Goal: Information Seeking & Learning: Learn about a topic

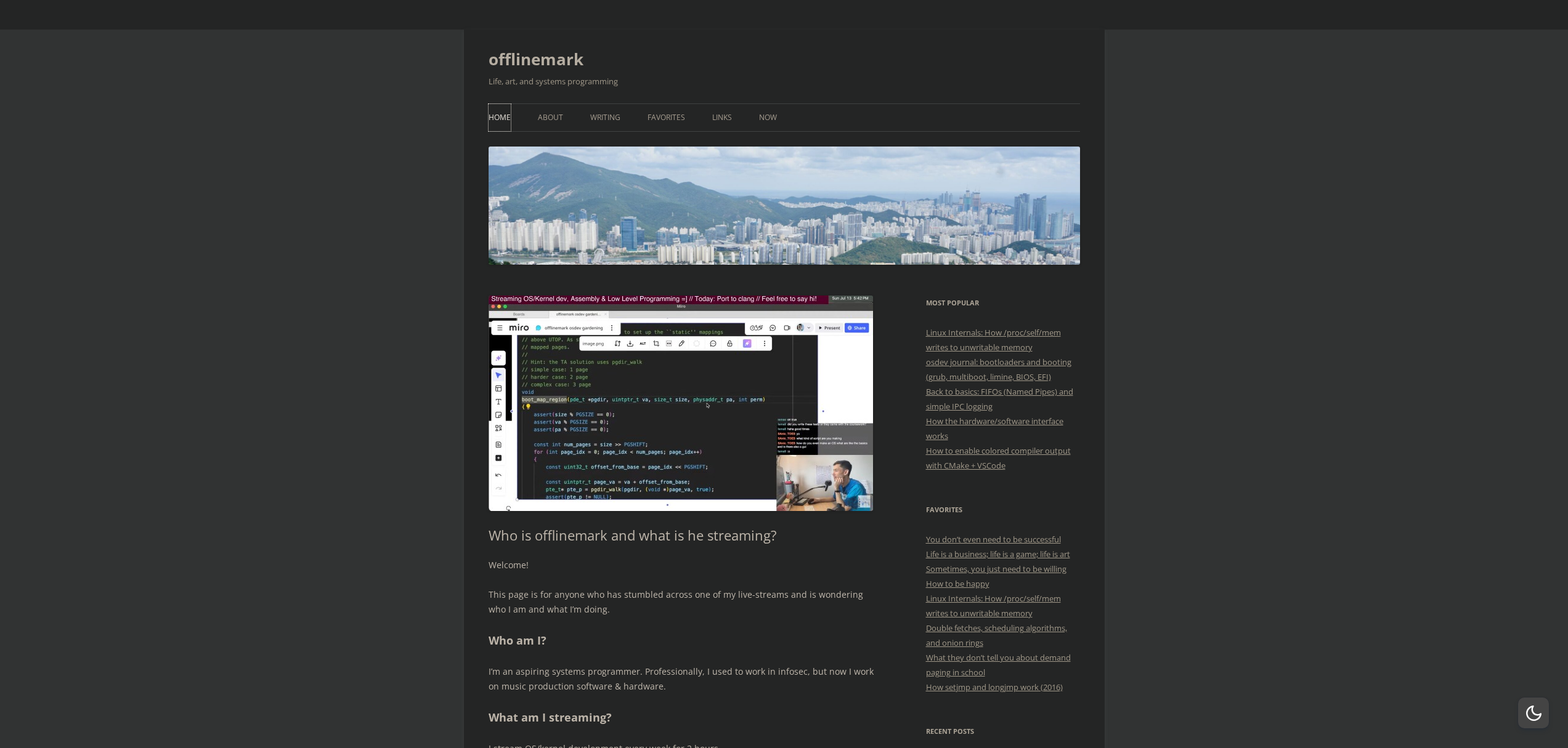
click at [502, 121] on link "Home" at bounding box center [500, 118] width 22 height 27
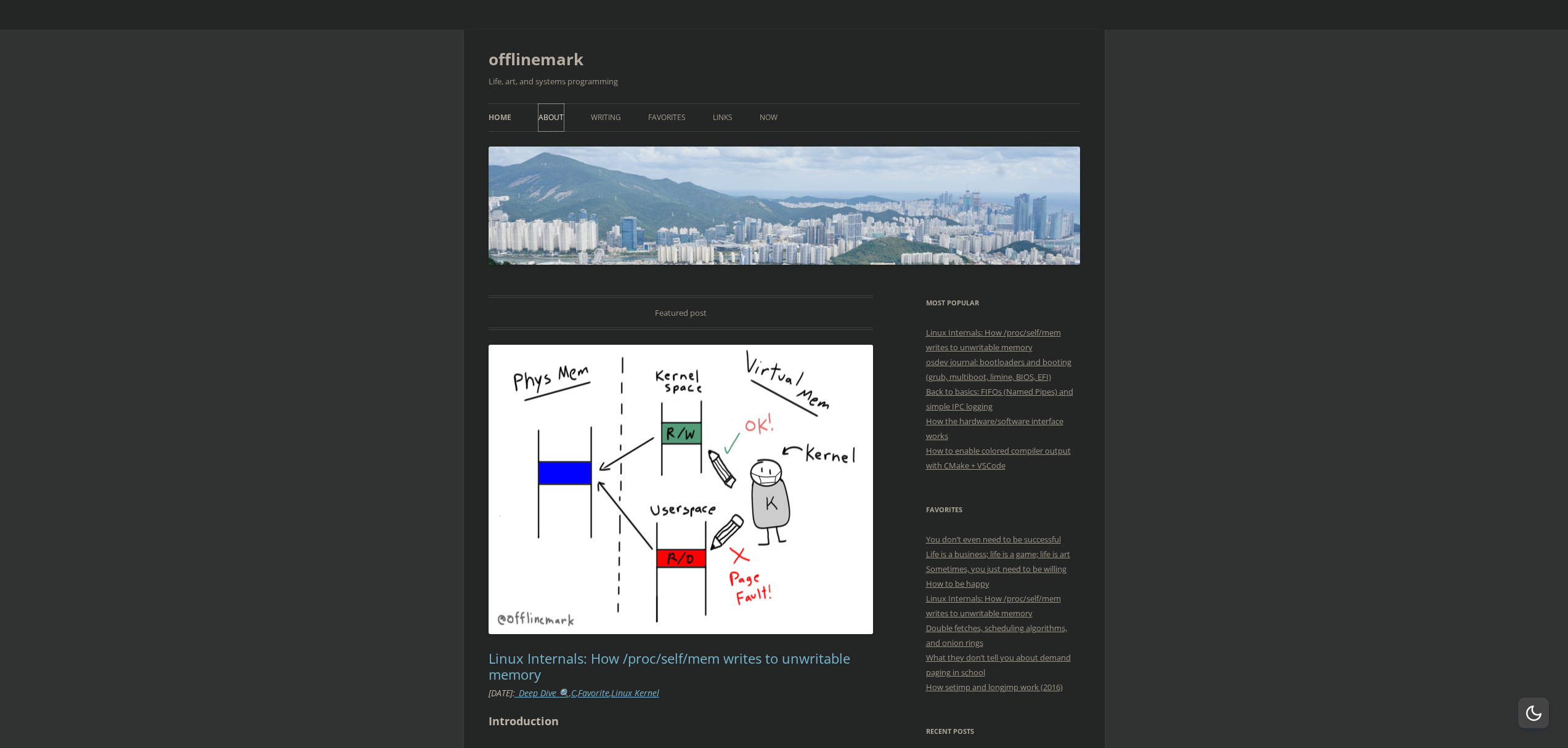
click at [549, 120] on link "About" at bounding box center [551, 118] width 25 height 27
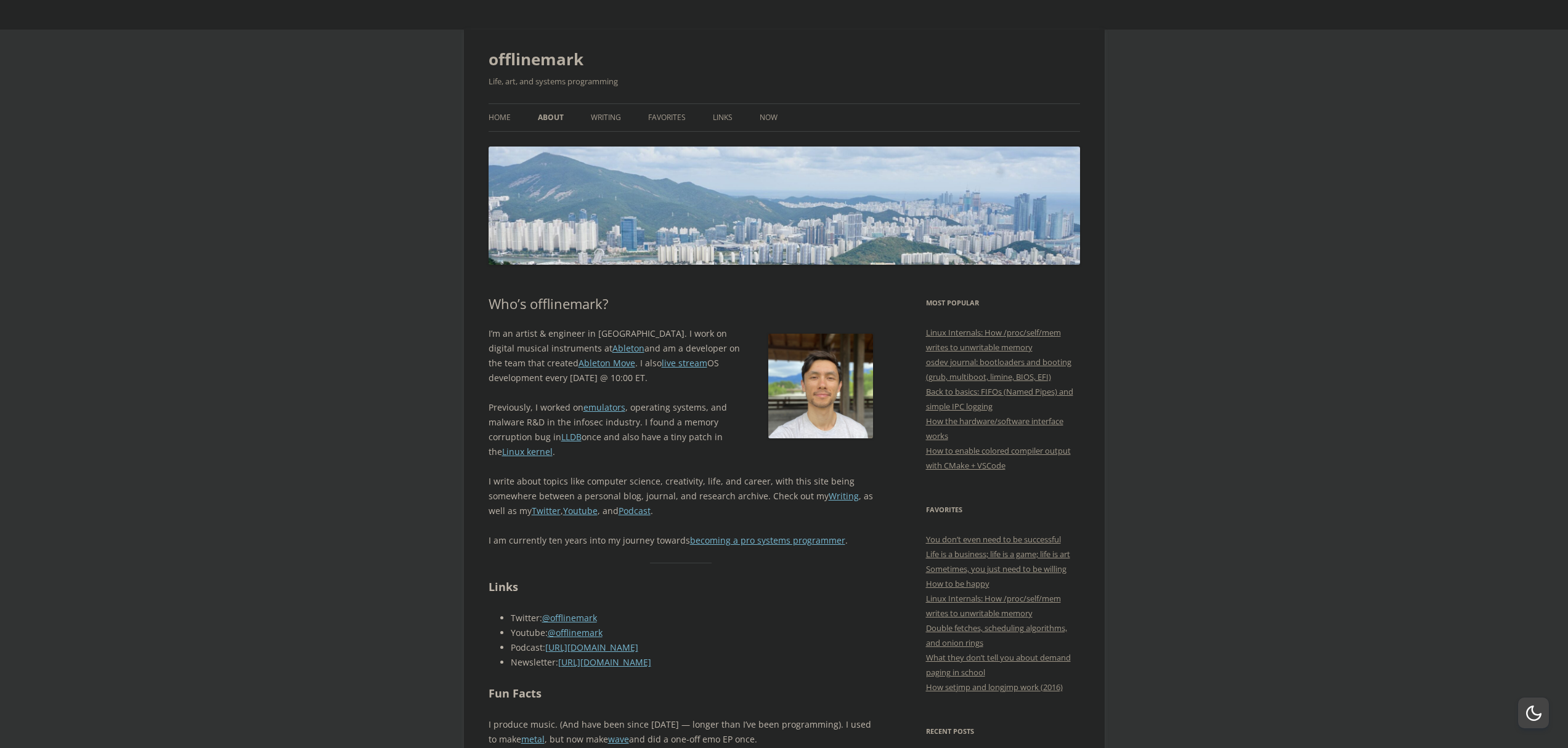
click at [805, 389] on img at bounding box center [821, 386] width 104 height 104
click at [655, 466] on div "I’m an artist & engineer in Berlin. I work on digital musical instruments at Ab…" at bounding box center [681, 436] width 385 height 222
click at [704, 432] on p "Previously, I worked on emulators , operating systems, and malware R&D in the i…" at bounding box center [681, 430] width 385 height 59
click at [609, 116] on link "Writing" at bounding box center [606, 118] width 30 height 27
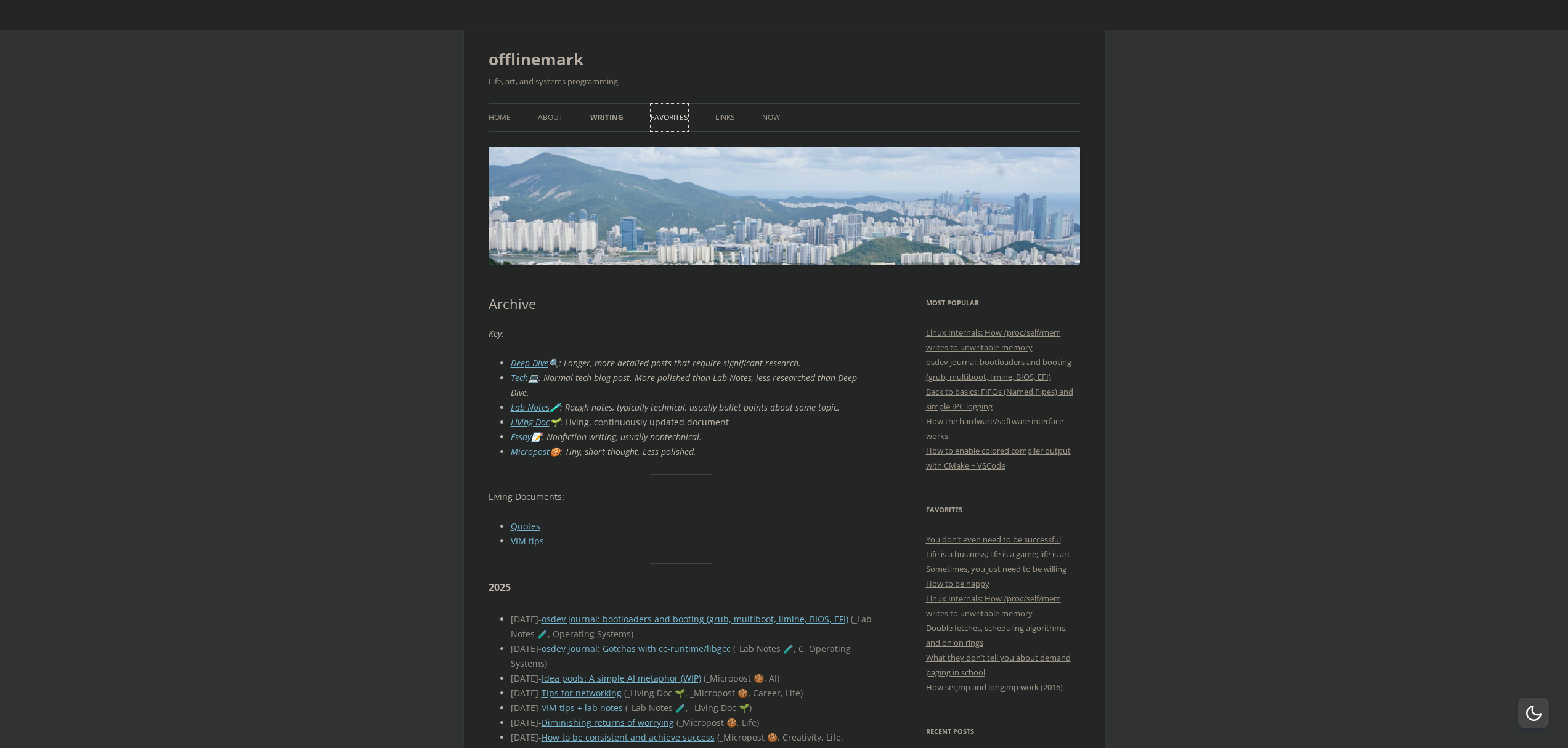
click at [681, 118] on link "Favorites" at bounding box center [669, 118] width 38 height 27
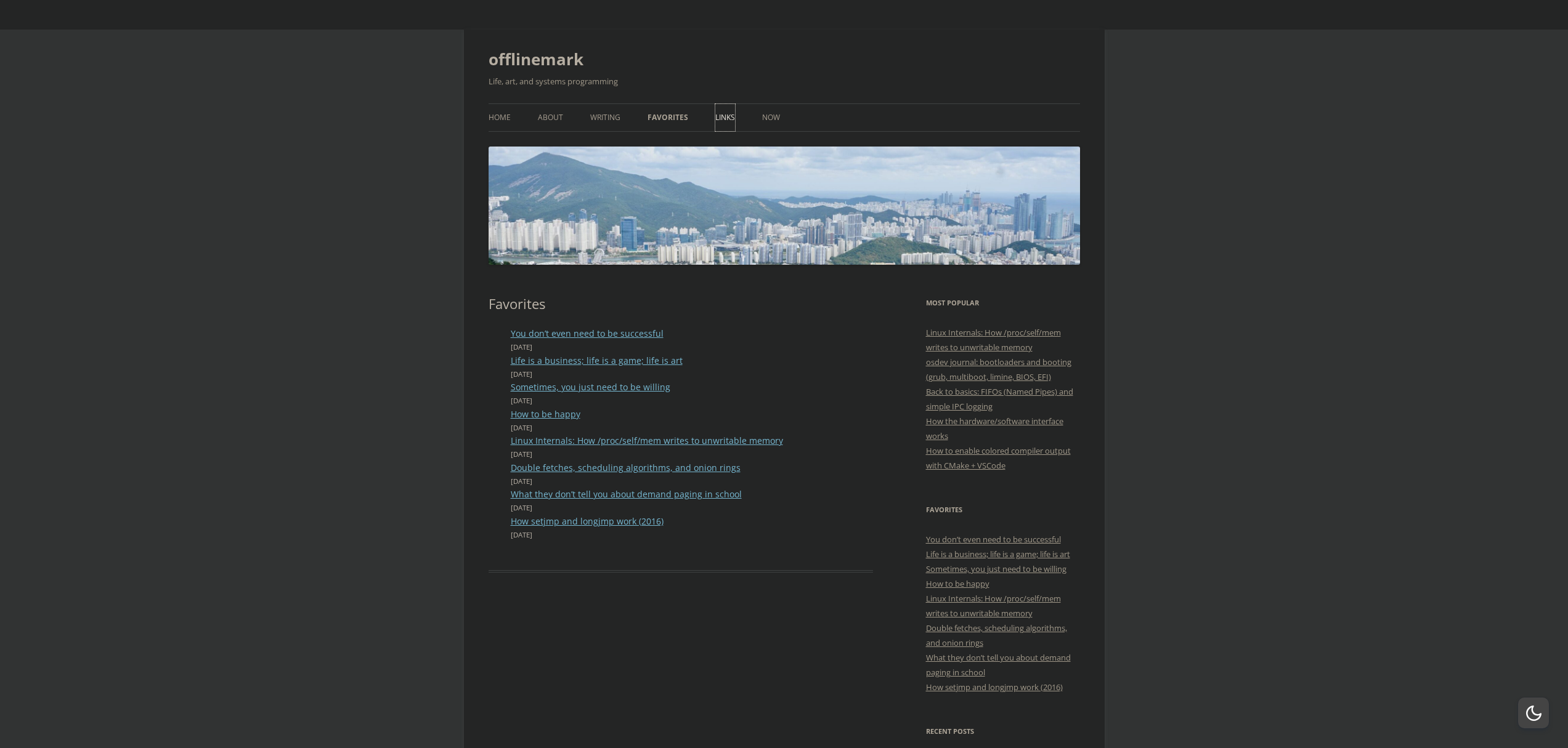
click at [728, 117] on link "Links" at bounding box center [725, 118] width 19 height 27
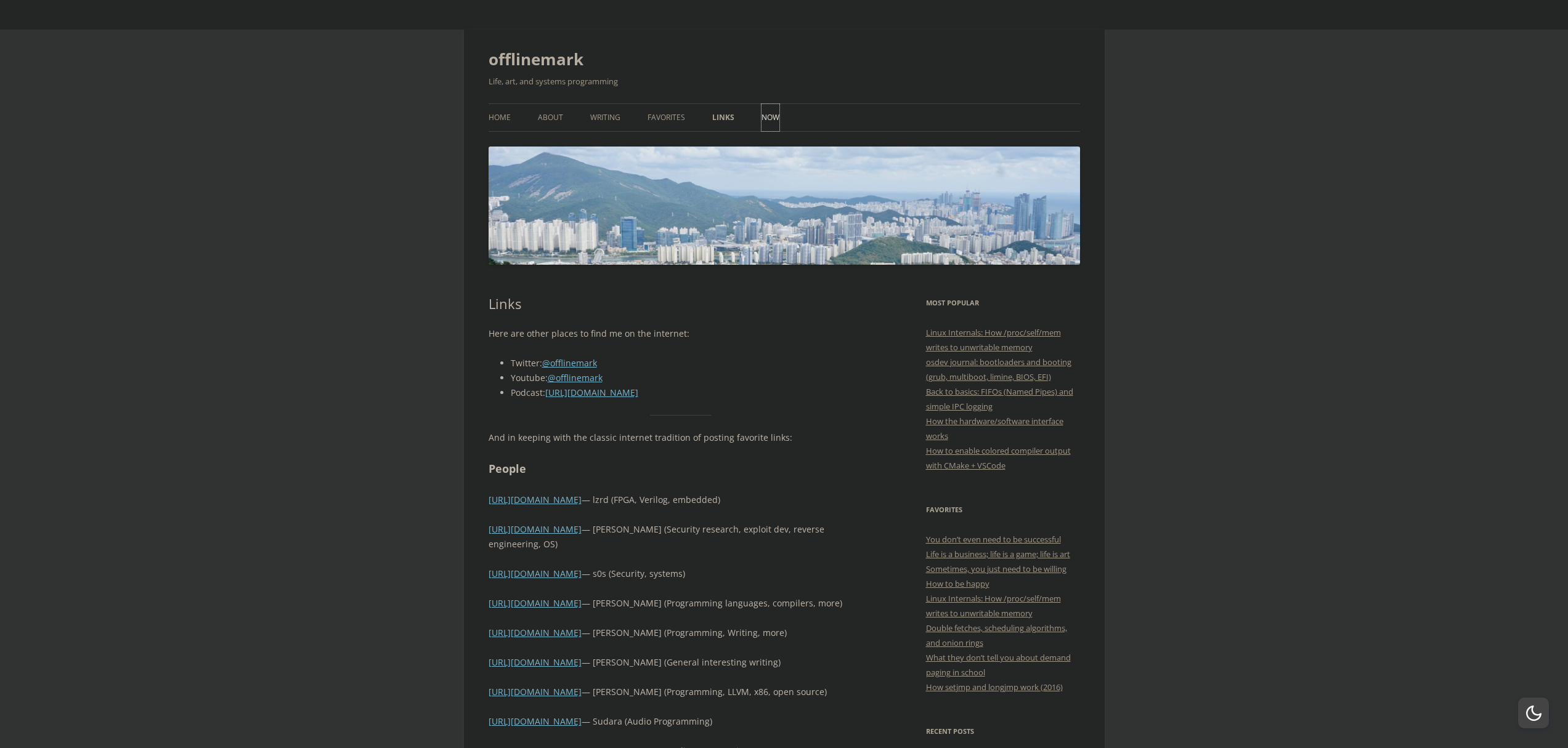
click at [764, 121] on link "Now" at bounding box center [770, 118] width 18 height 27
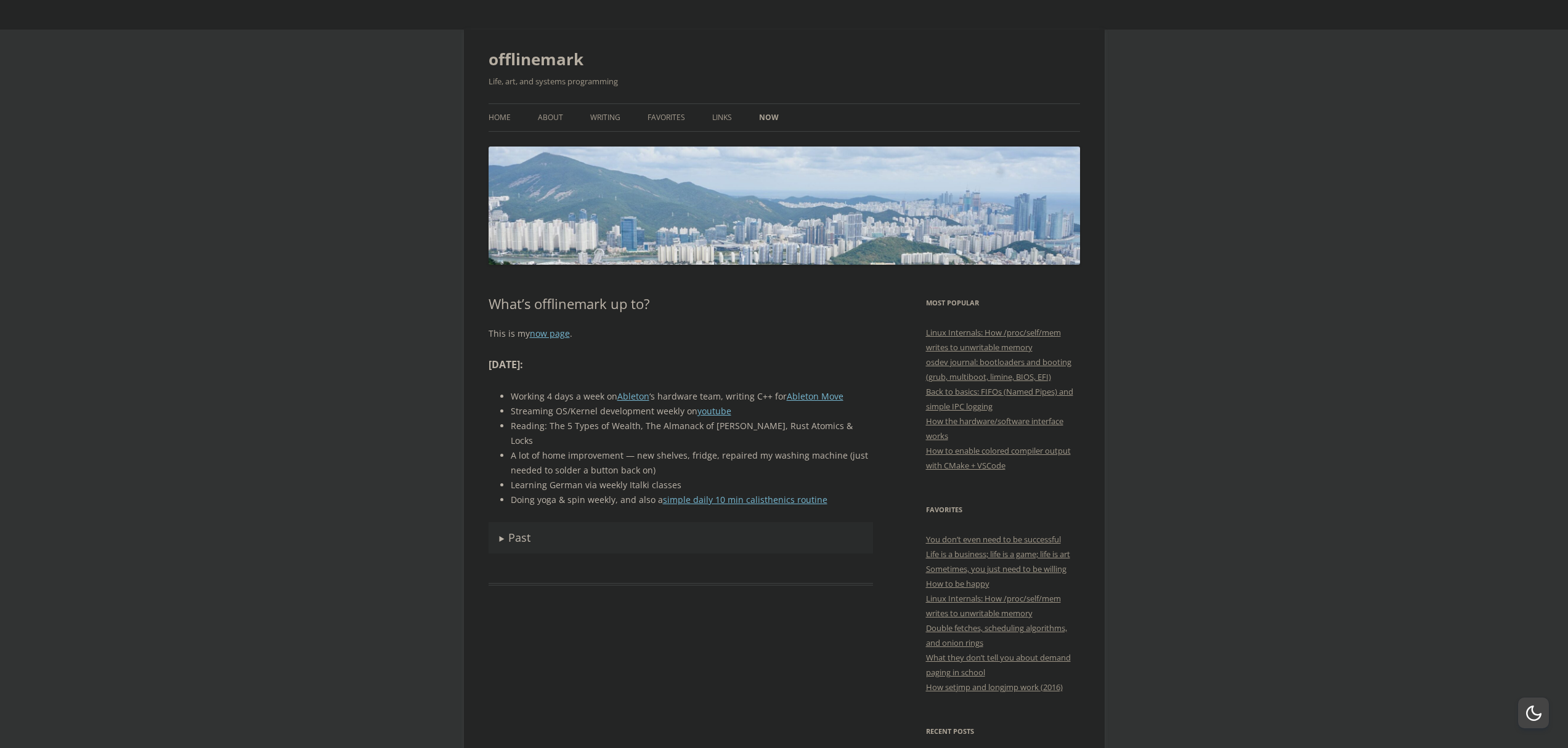
click at [504, 524] on summary "Past" at bounding box center [681, 537] width 385 height 31
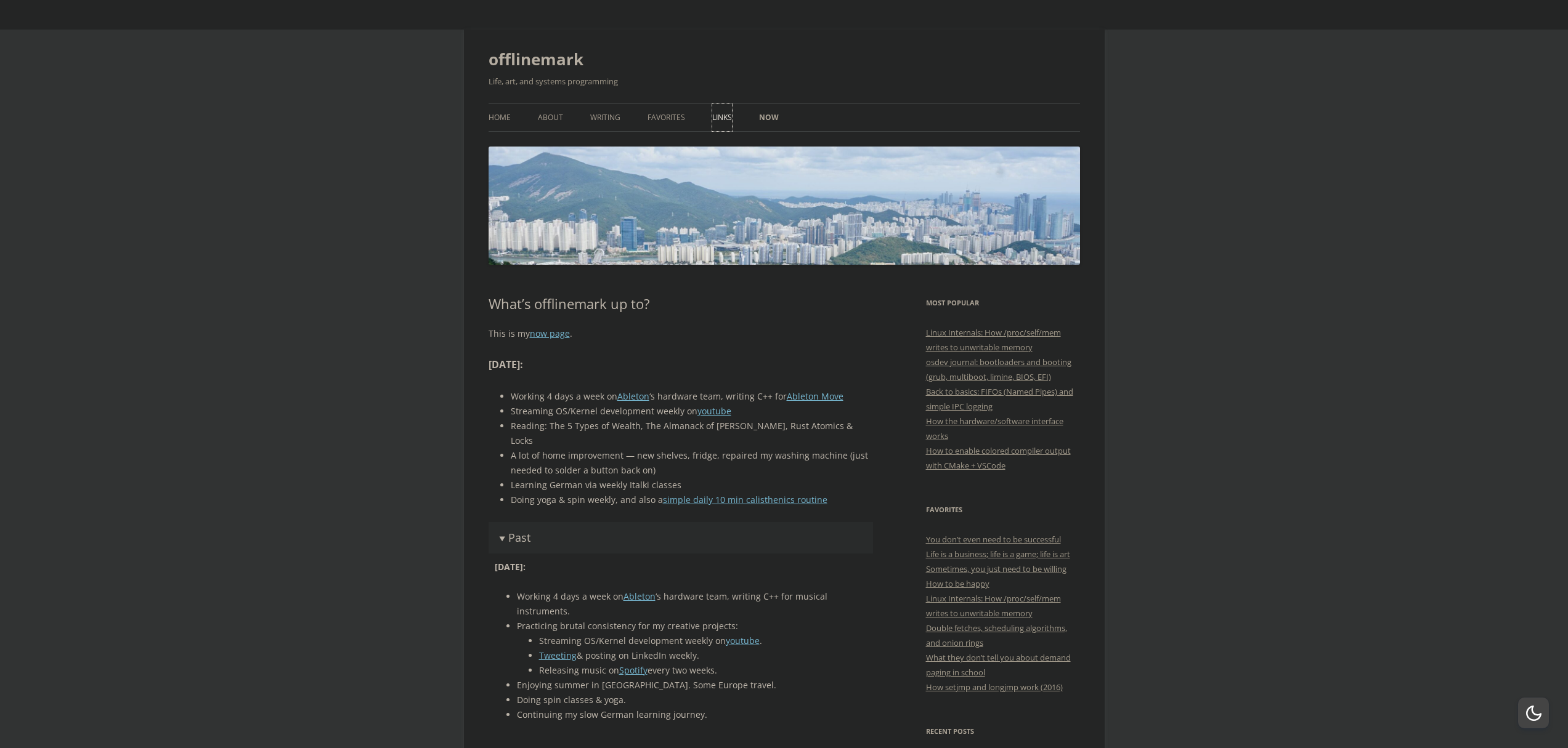
click at [714, 120] on link "Links" at bounding box center [721, 118] width 19 height 27
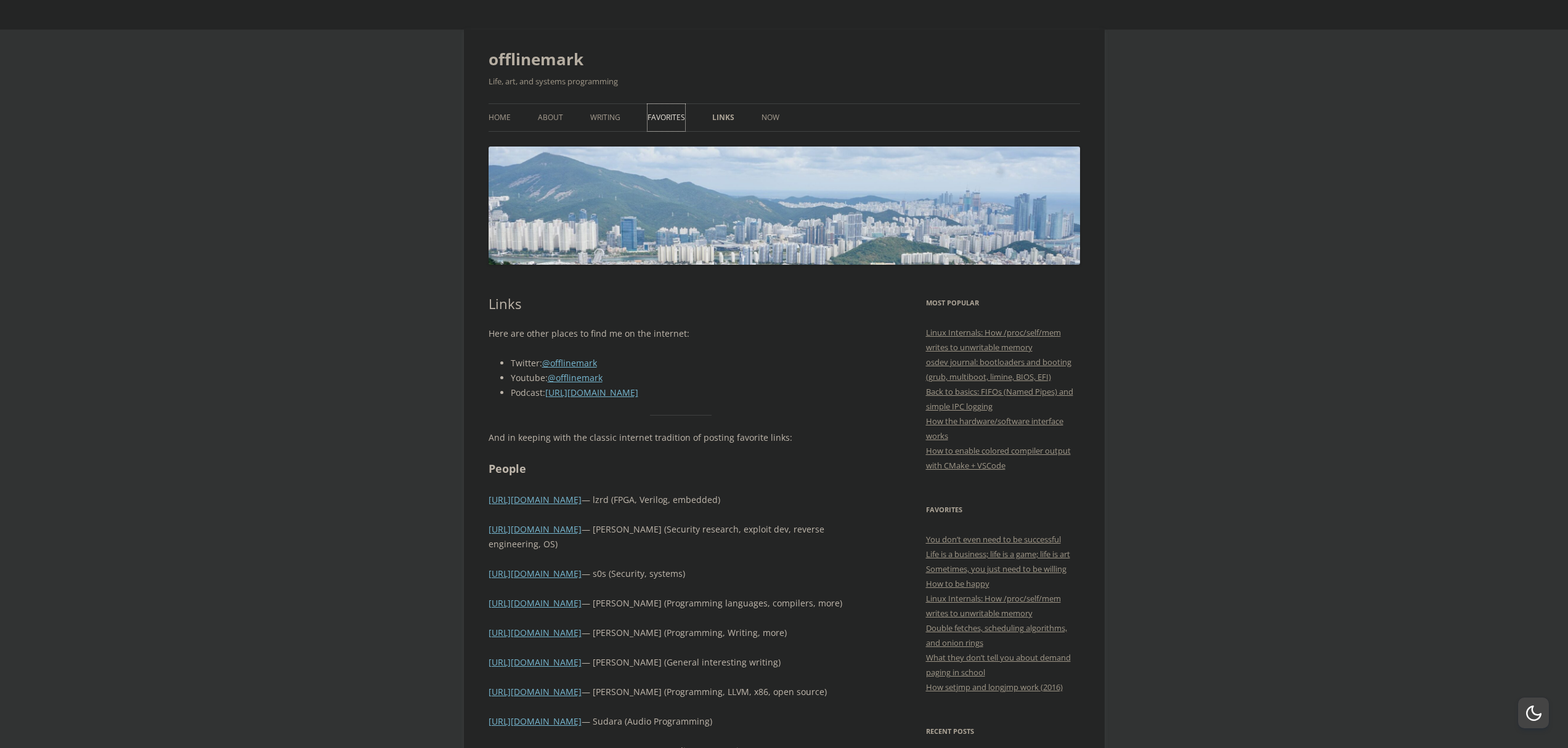
click at [666, 111] on link "Favorites" at bounding box center [666, 118] width 38 height 27
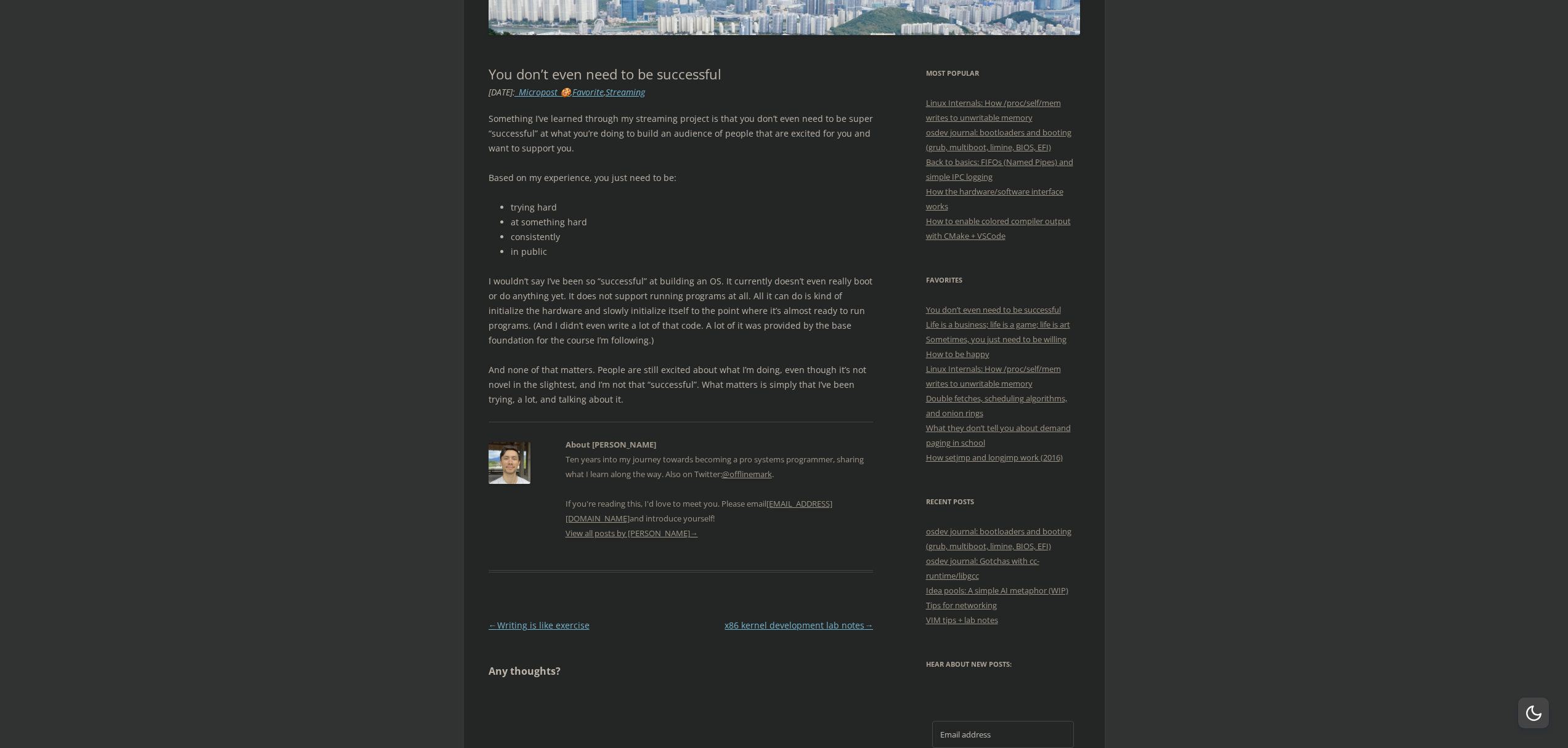
scroll to position [232, 0]
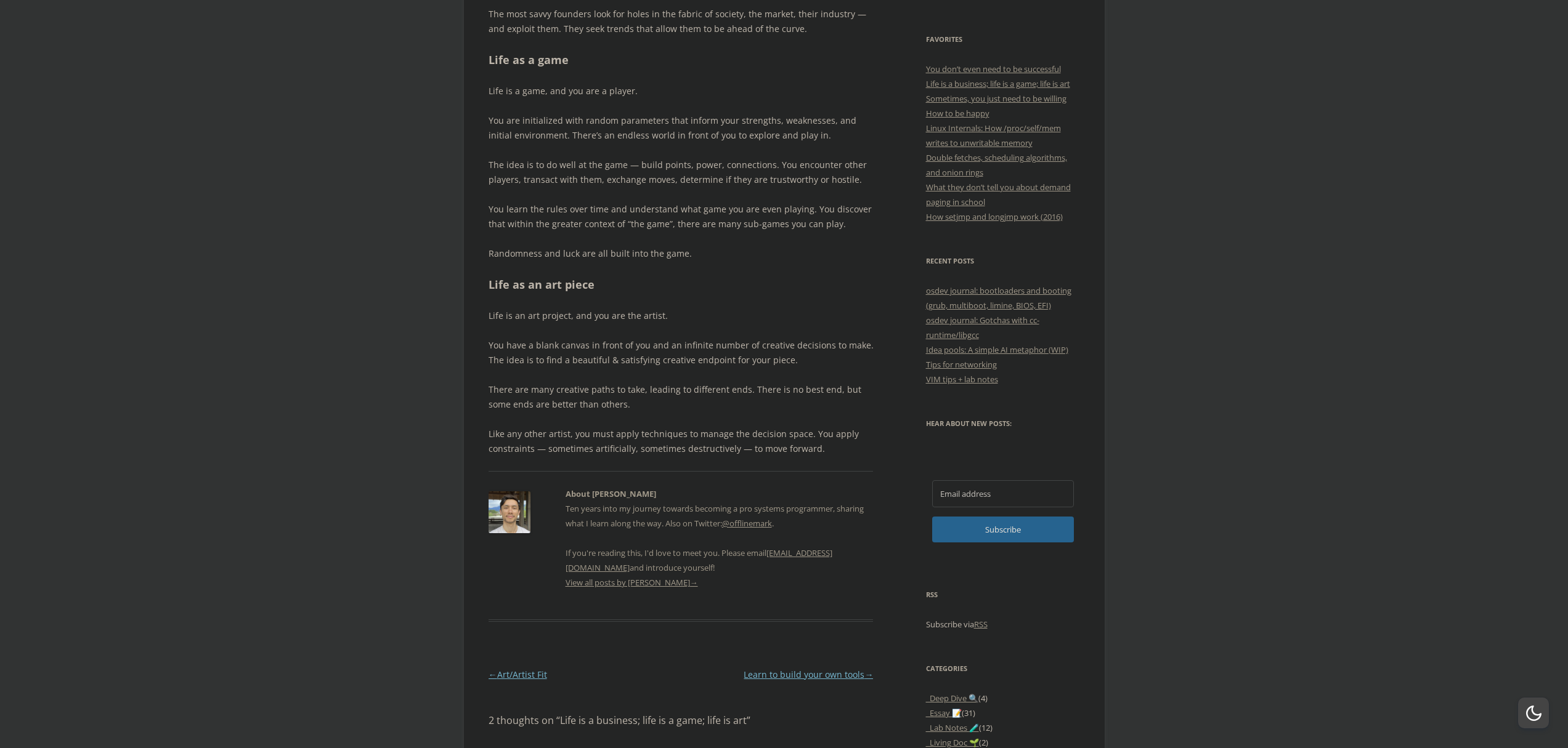
scroll to position [484, 0]
